Goal: Check status

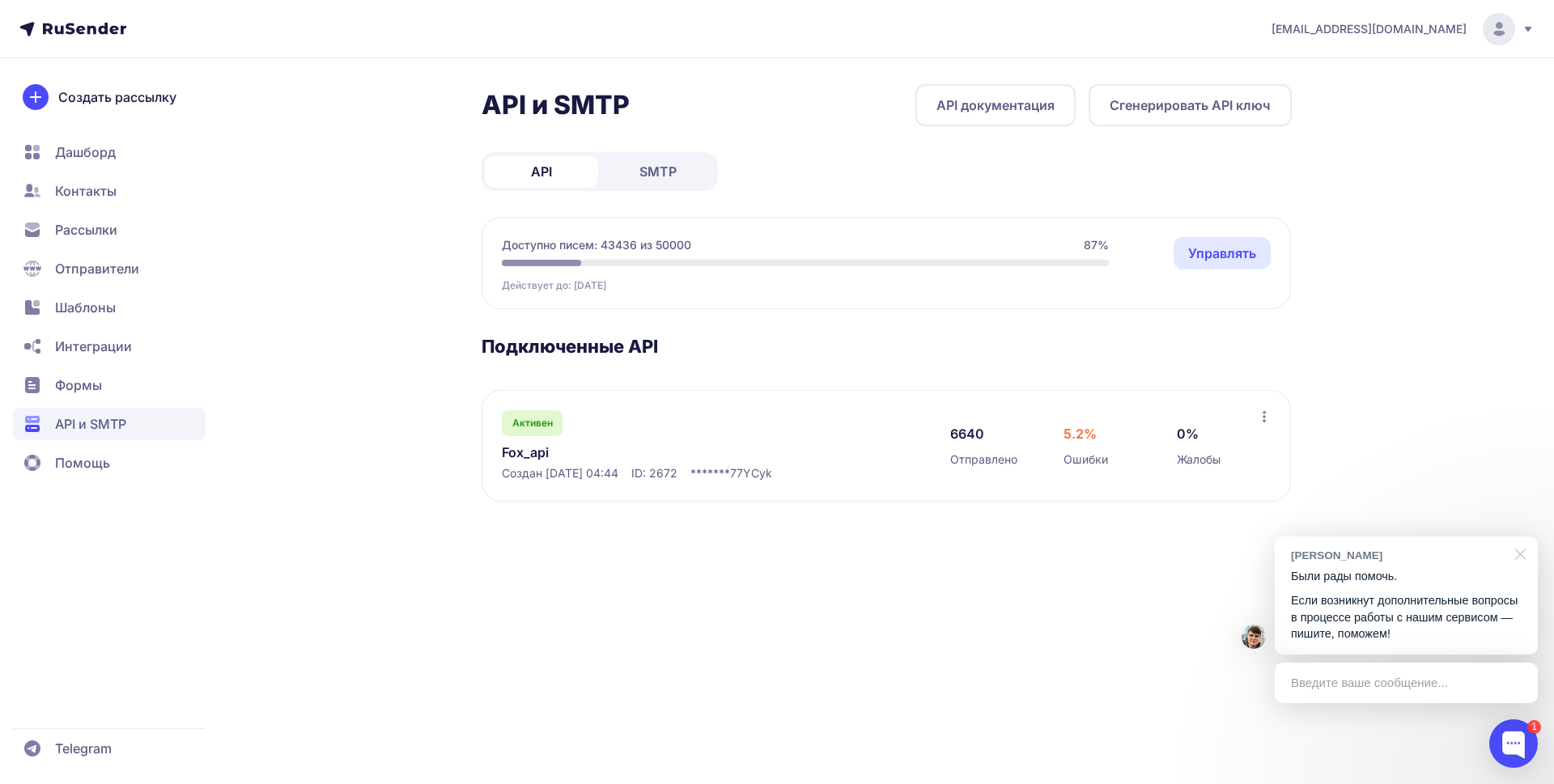
click at [1519, 559] on div at bounding box center [1518, 553] width 41 height 33
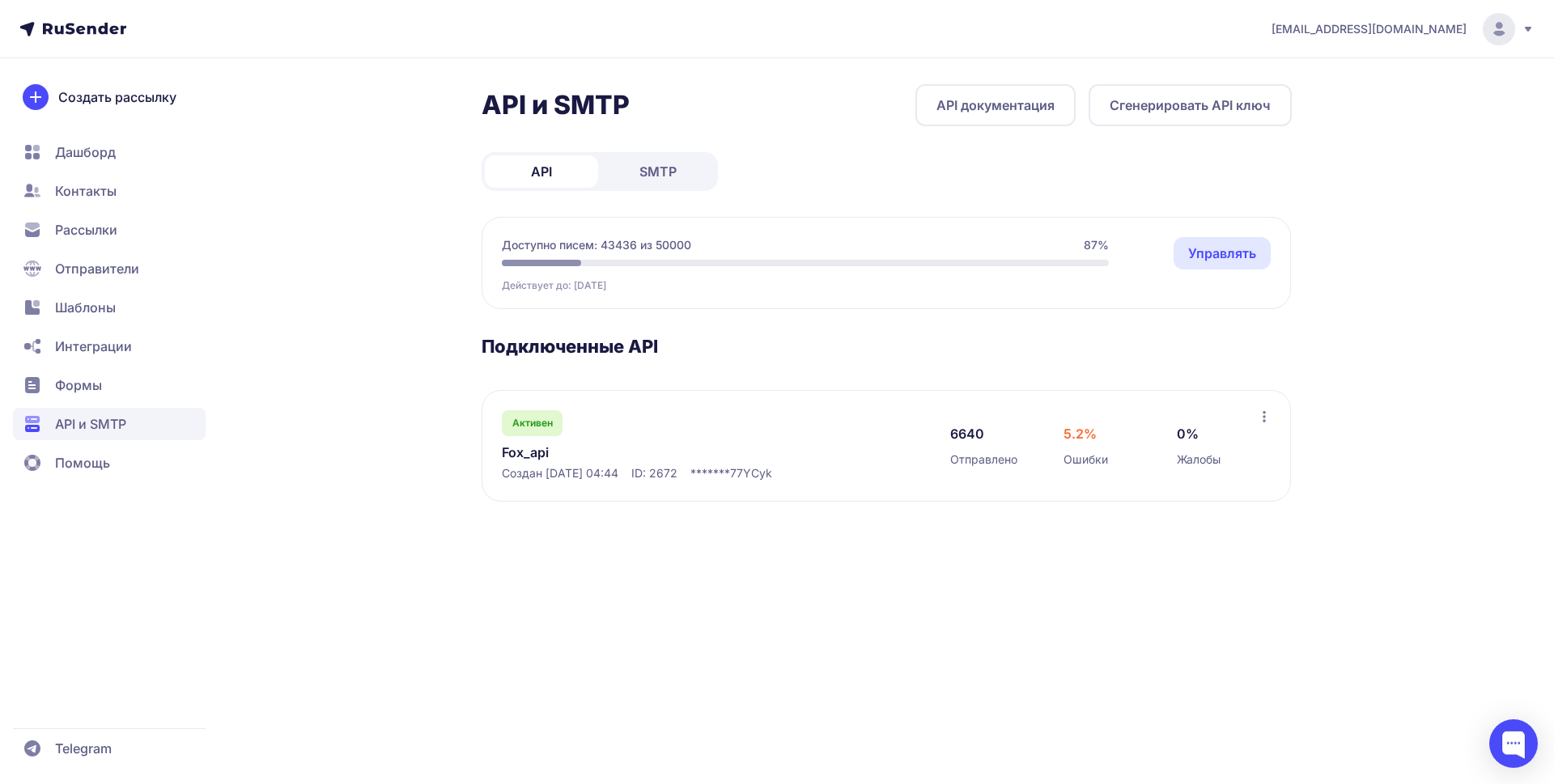
click at [517, 454] on link "Fox_api" at bounding box center [668, 452] width 332 height 20
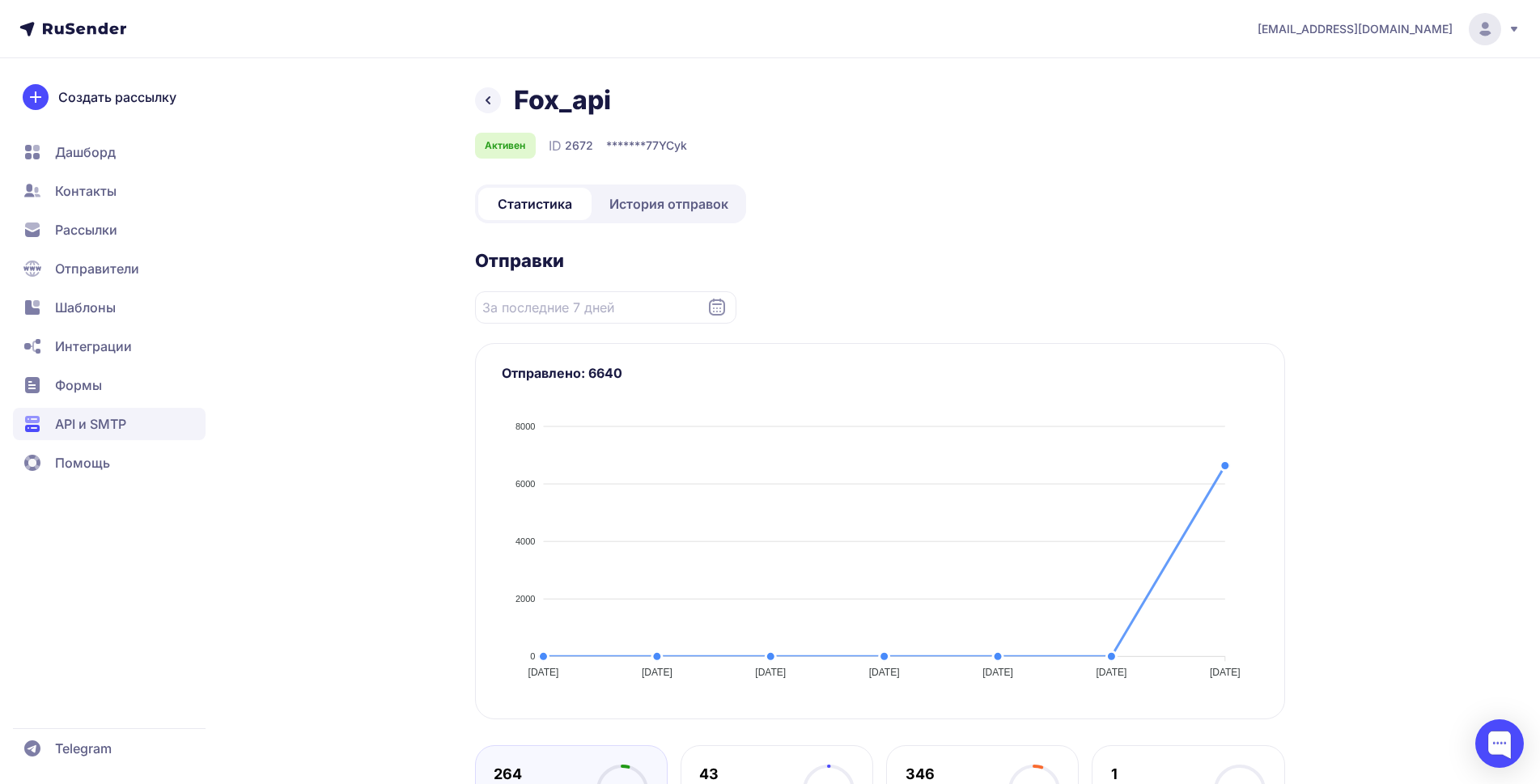
click at [718, 194] on span "История отправок" at bounding box center [669, 204] width 119 height 20
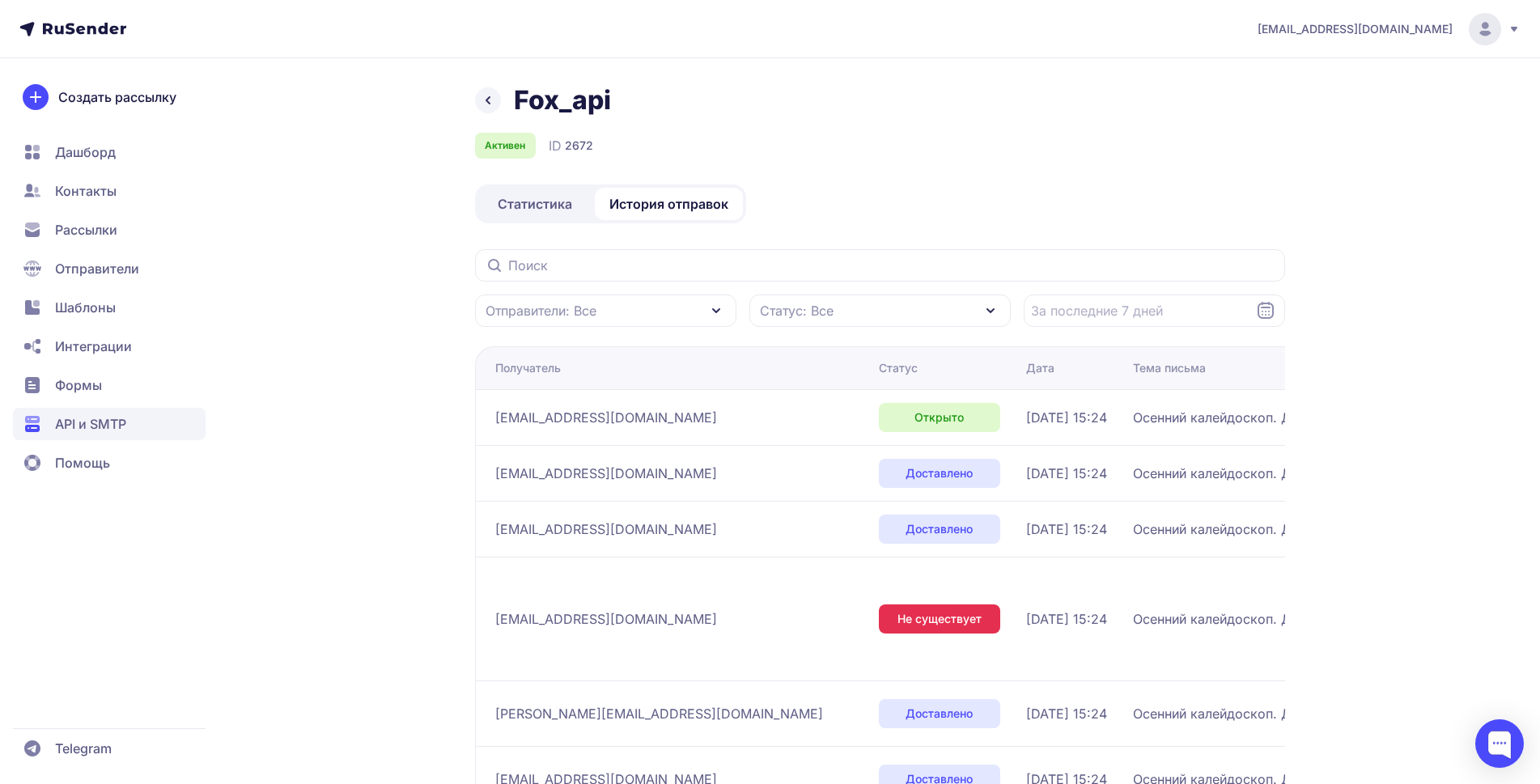
click at [535, 196] on span "Статистика" at bounding box center [534, 204] width 74 height 20
